Goal: Information Seeking & Learning: Learn about a topic

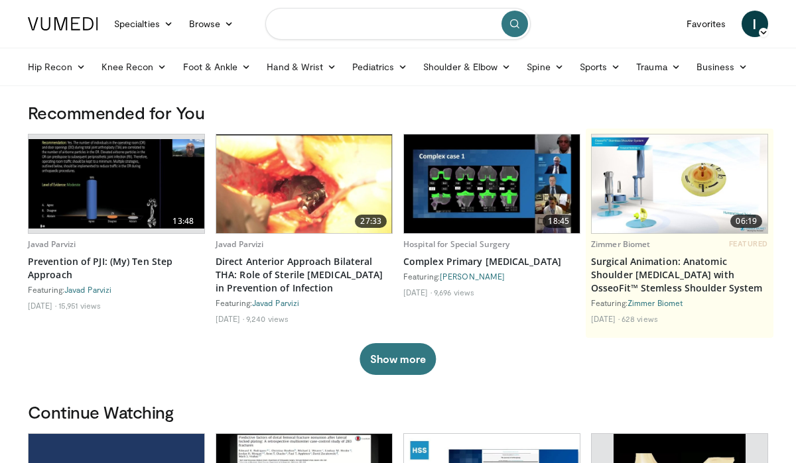
click at [393, 25] on input "Search topics, interventions" at bounding box center [397, 24] width 265 height 32
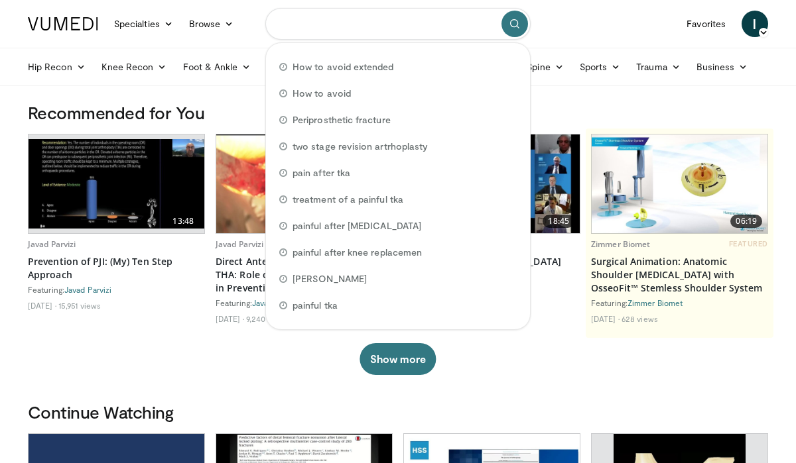
type input "*"
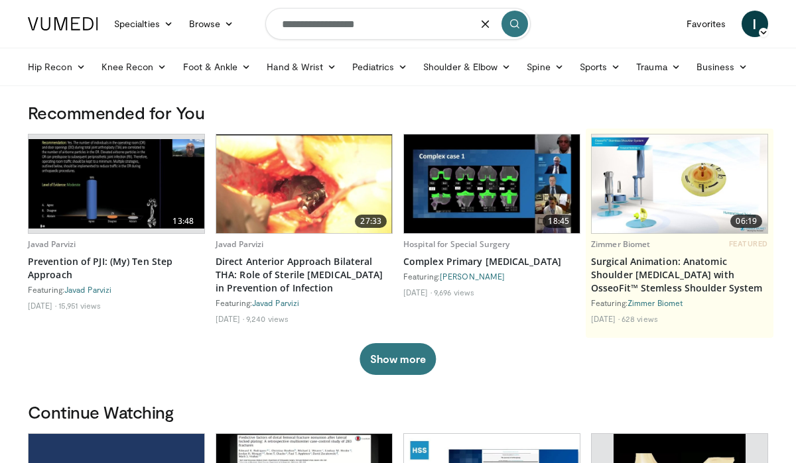
type input "**********"
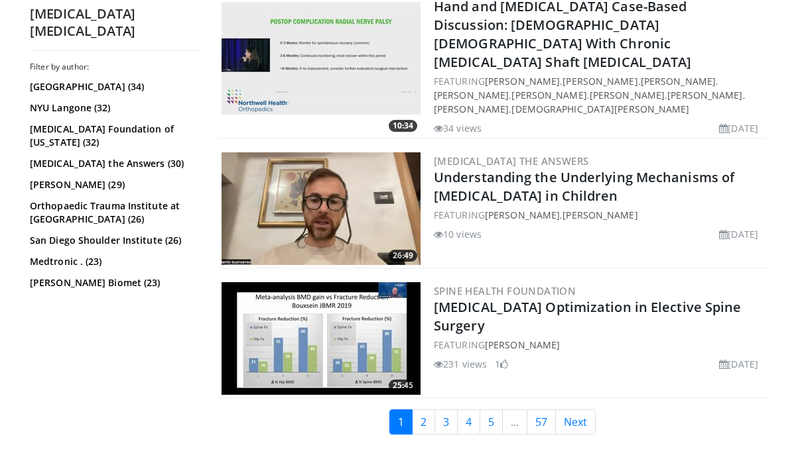
scroll to position [3223, 0]
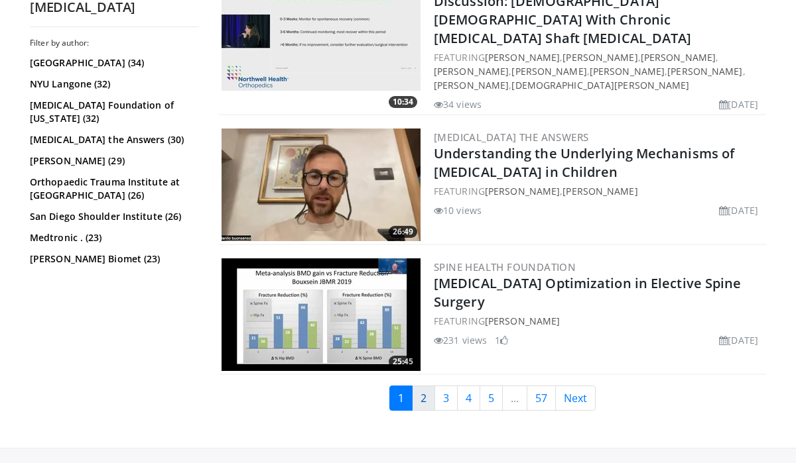
click at [425, 386] on link "2" at bounding box center [423, 398] width 23 height 25
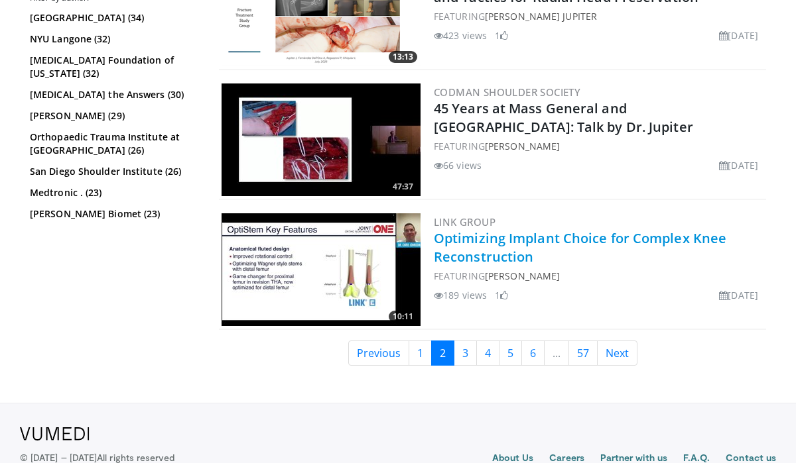
scroll to position [3332, 0]
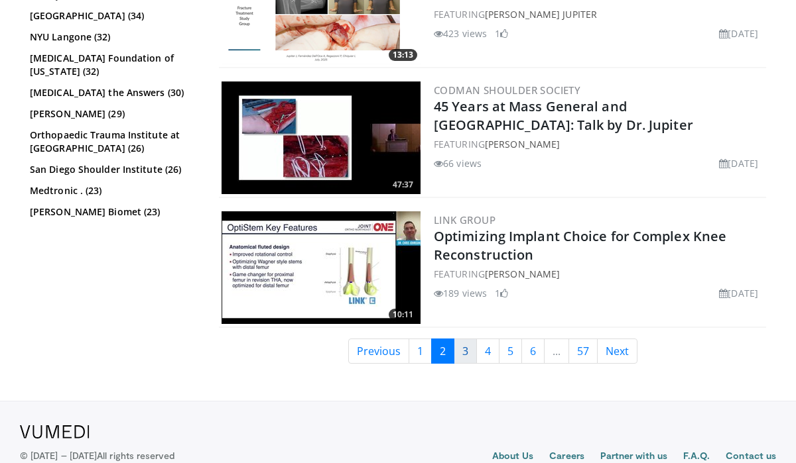
click at [468, 339] on link "3" at bounding box center [465, 351] width 23 height 25
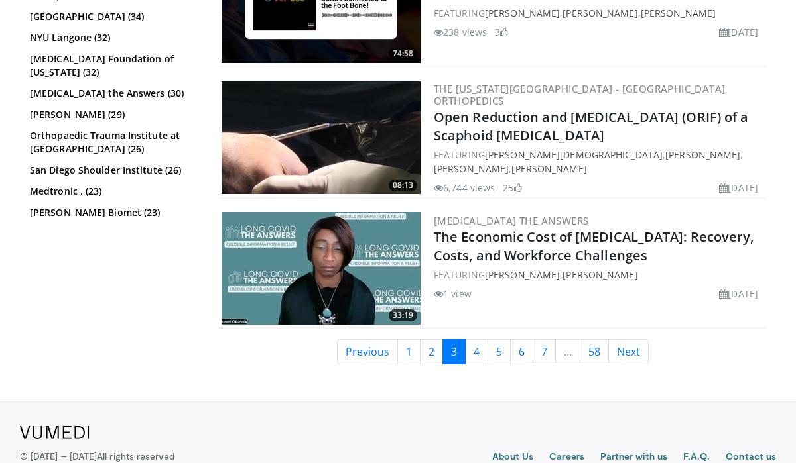
scroll to position [3360, 0]
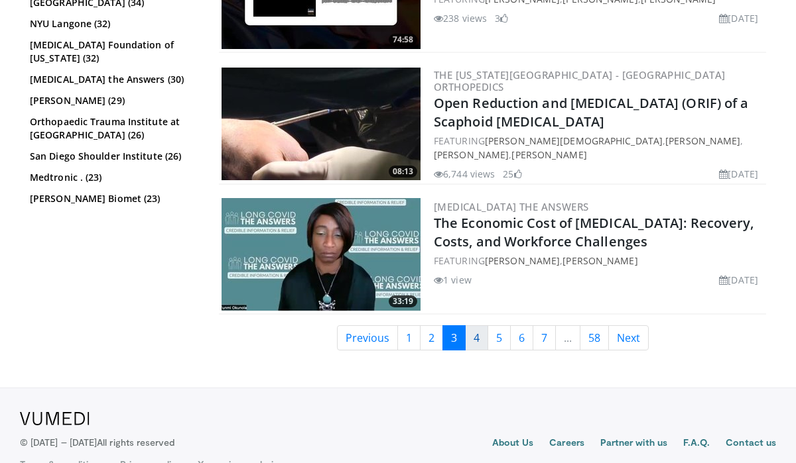
click at [477, 326] on link "4" at bounding box center [476, 338] width 23 height 25
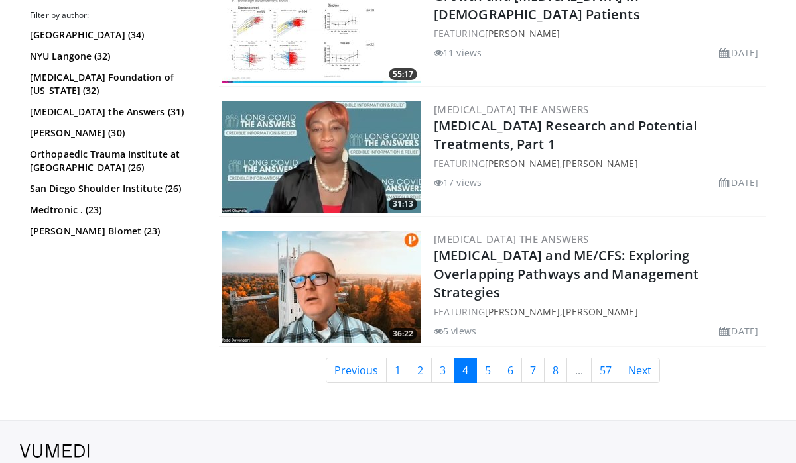
scroll to position [3172, 0]
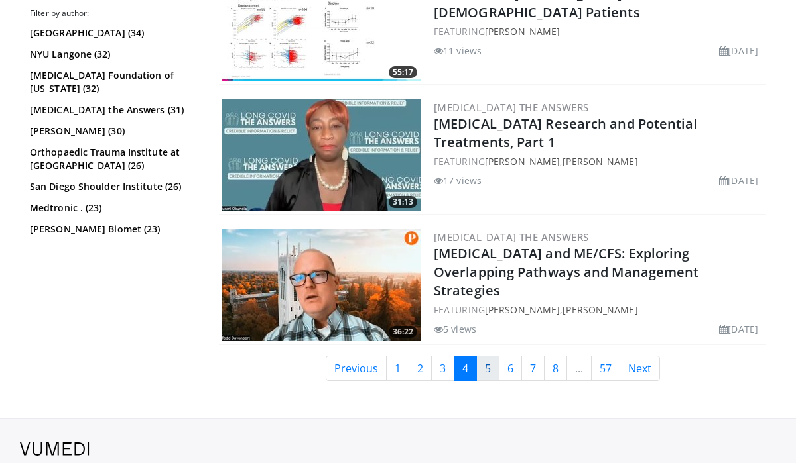
click at [484, 364] on link "5" at bounding box center [487, 368] width 23 height 25
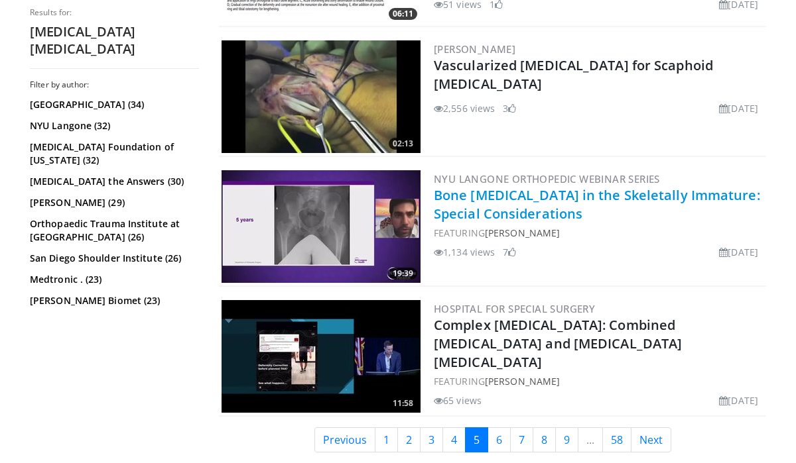
scroll to position [3309, 0]
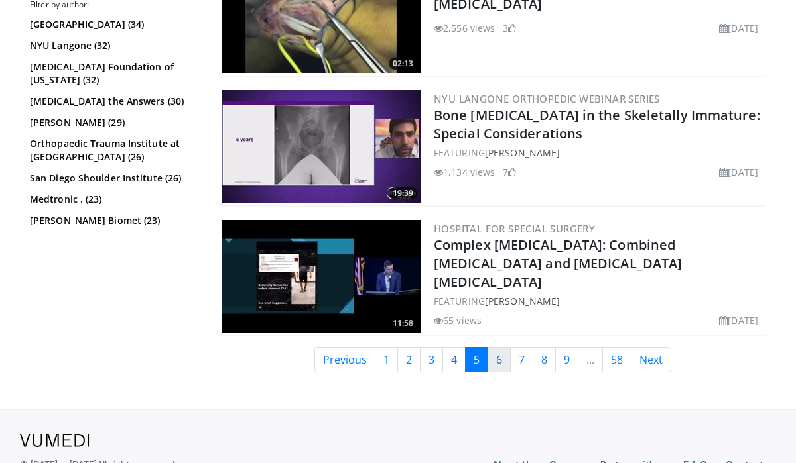
click at [501, 363] on link "6" at bounding box center [498, 359] width 23 height 25
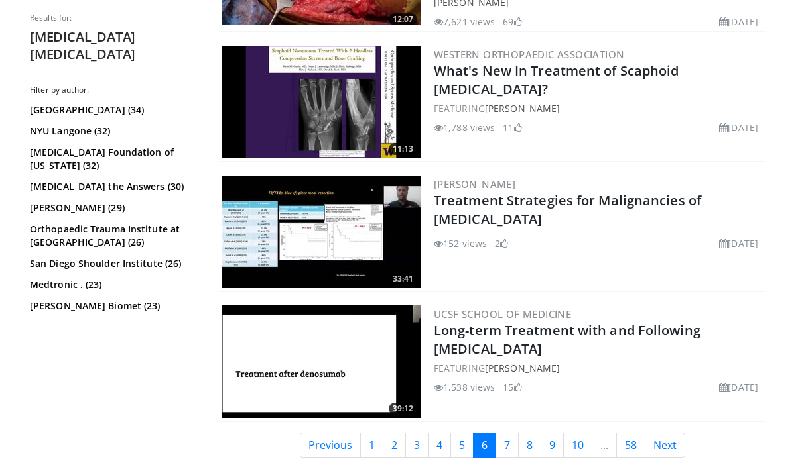
scroll to position [3349, 0]
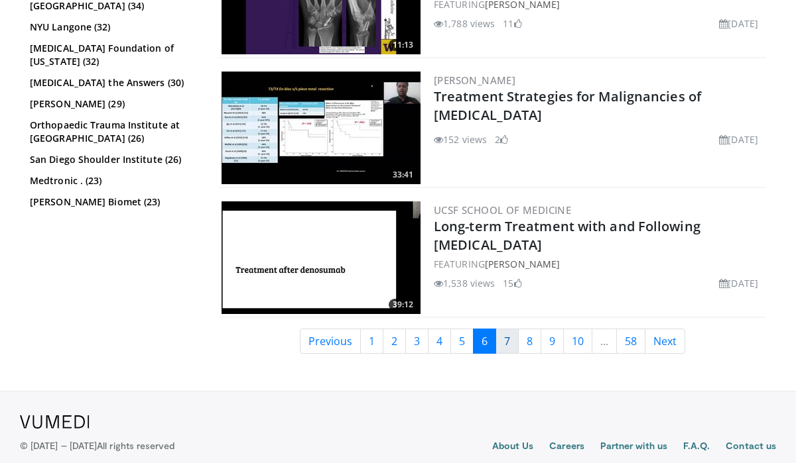
click at [503, 338] on link "7" at bounding box center [506, 341] width 23 height 25
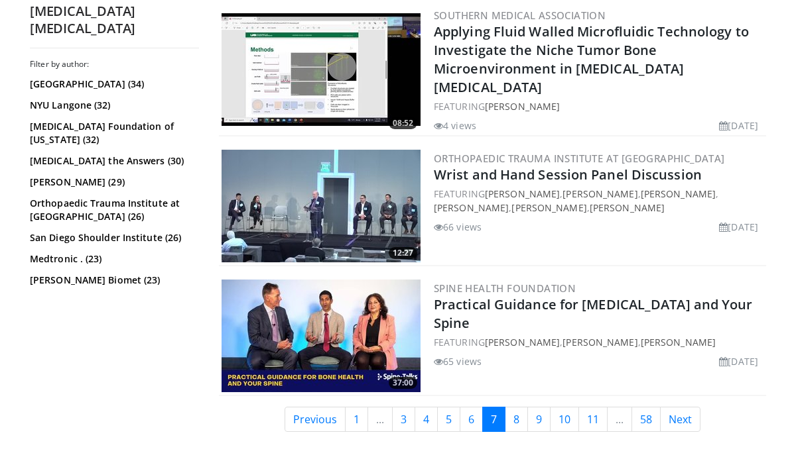
scroll to position [3360, 0]
